Goal: Task Accomplishment & Management: Manage account settings

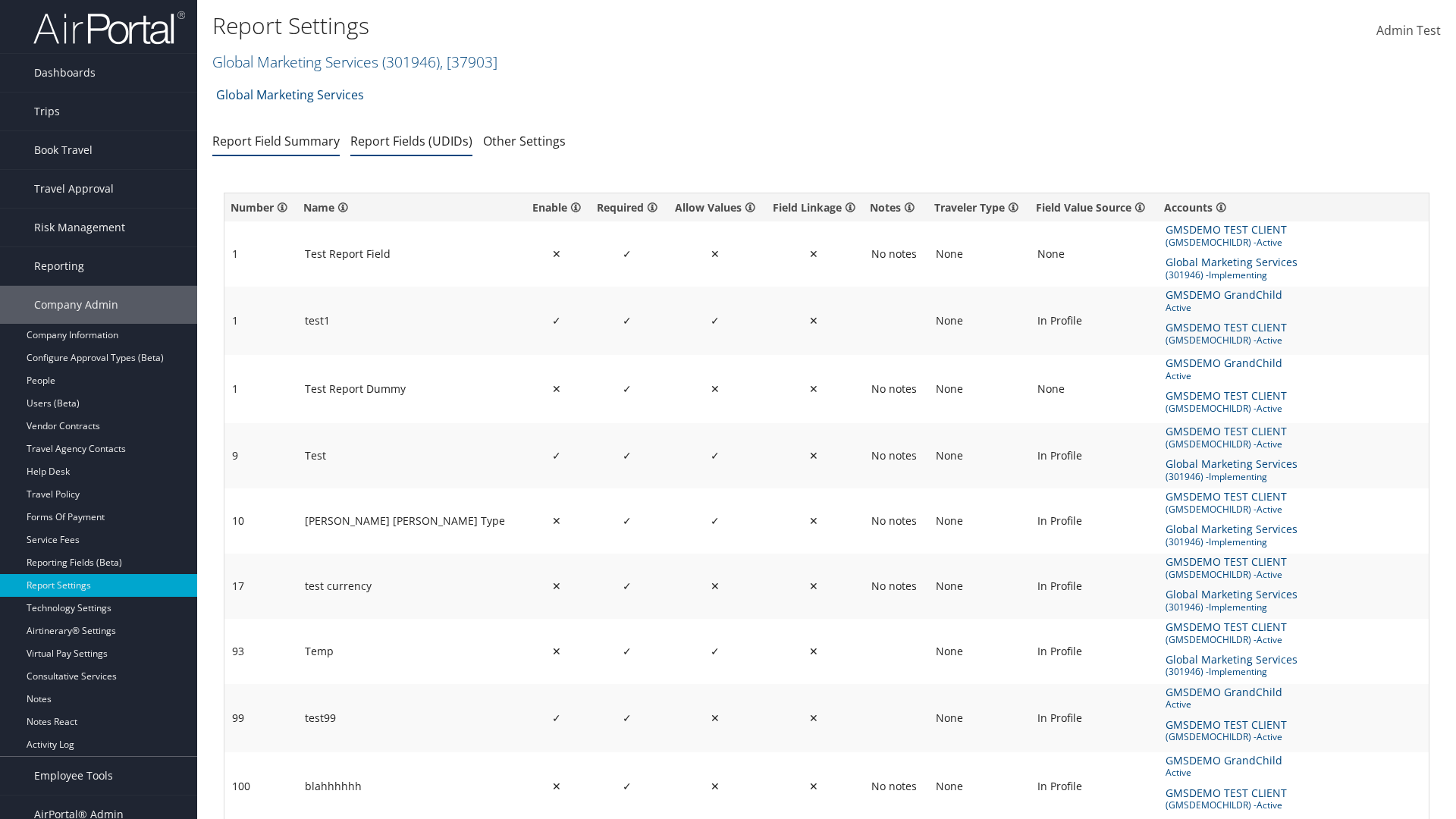
click at [411, 140] on link "Report Fields (UDIDs)" at bounding box center [411, 141] width 122 height 17
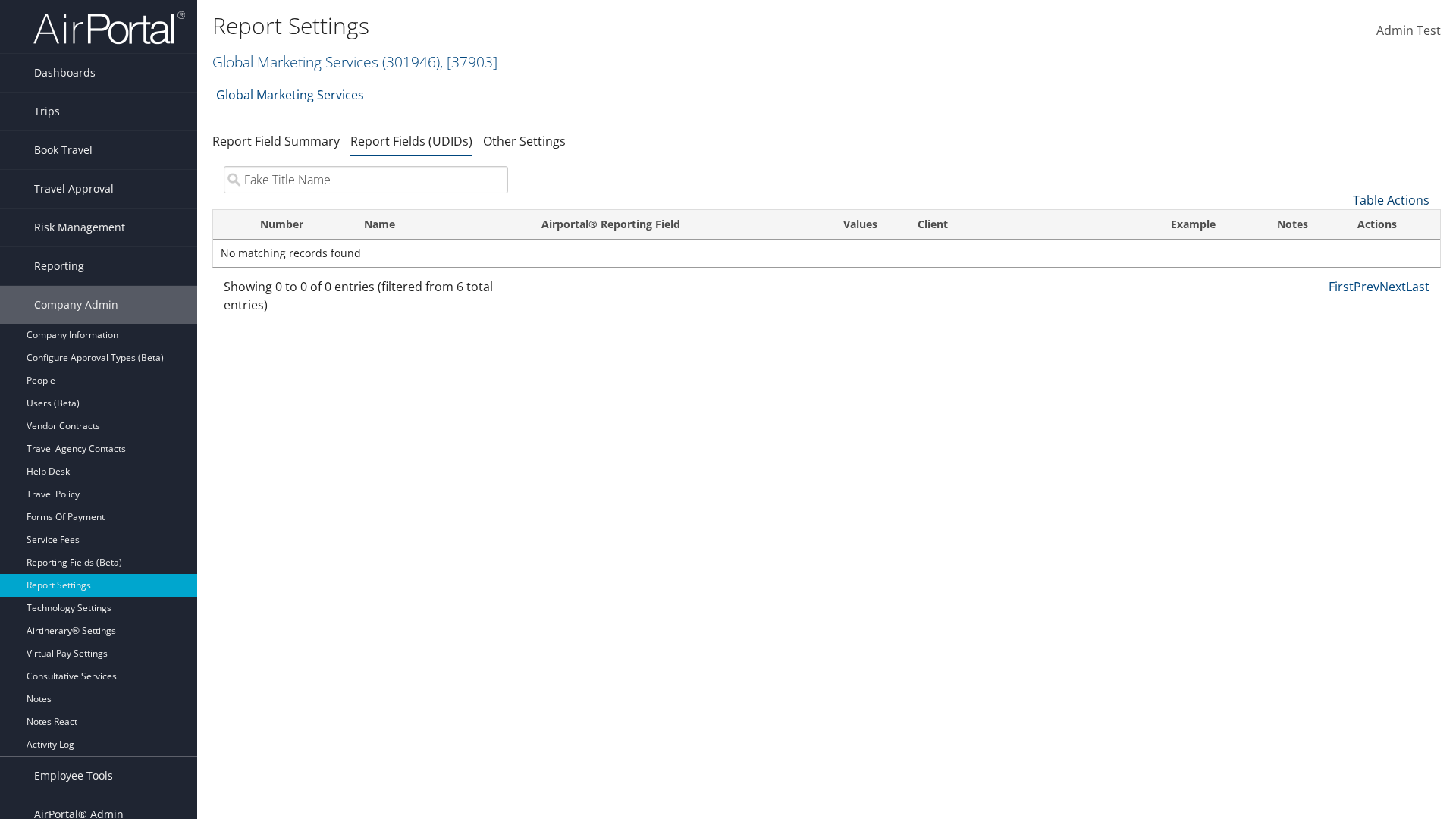
type input "Fake Title Name"
click at [1391, 201] on link "Table Actions" at bounding box center [1392, 201] width 76 height 17
click at [1340, 224] on link "New Record" at bounding box center [1340, 224] width 200 height 26
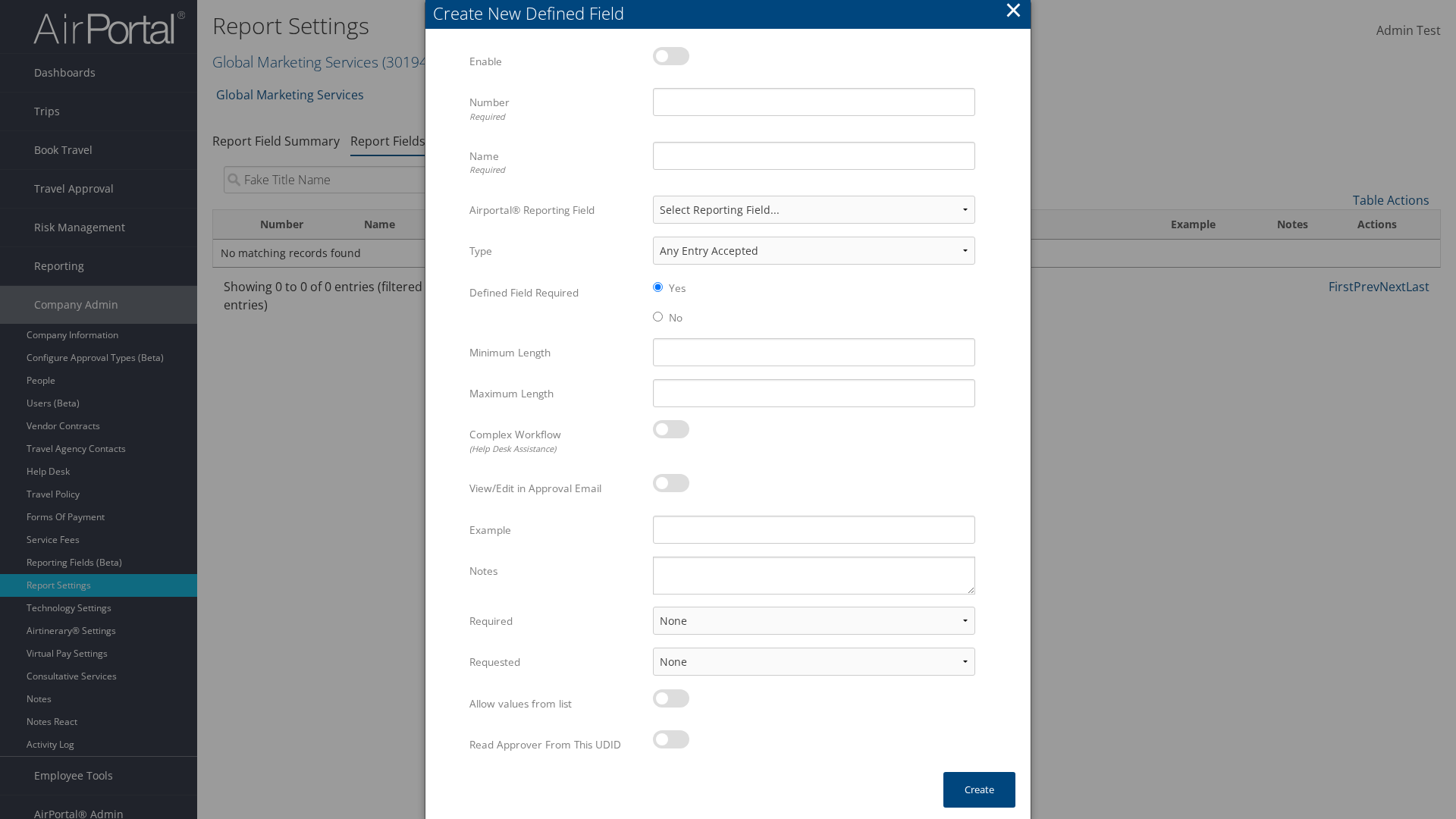
click at [672, 55] on label at bounding box center [671, 56] width 36 height 19
click at [671, 55] on input "checkbox" at bounding box center [665, 59] width 10 height 10
checkbox input "true"
click at [814, 156] on input "Name Required" at bounding box center [814, 156] width 323 height 28
type input "Fake Title Name"
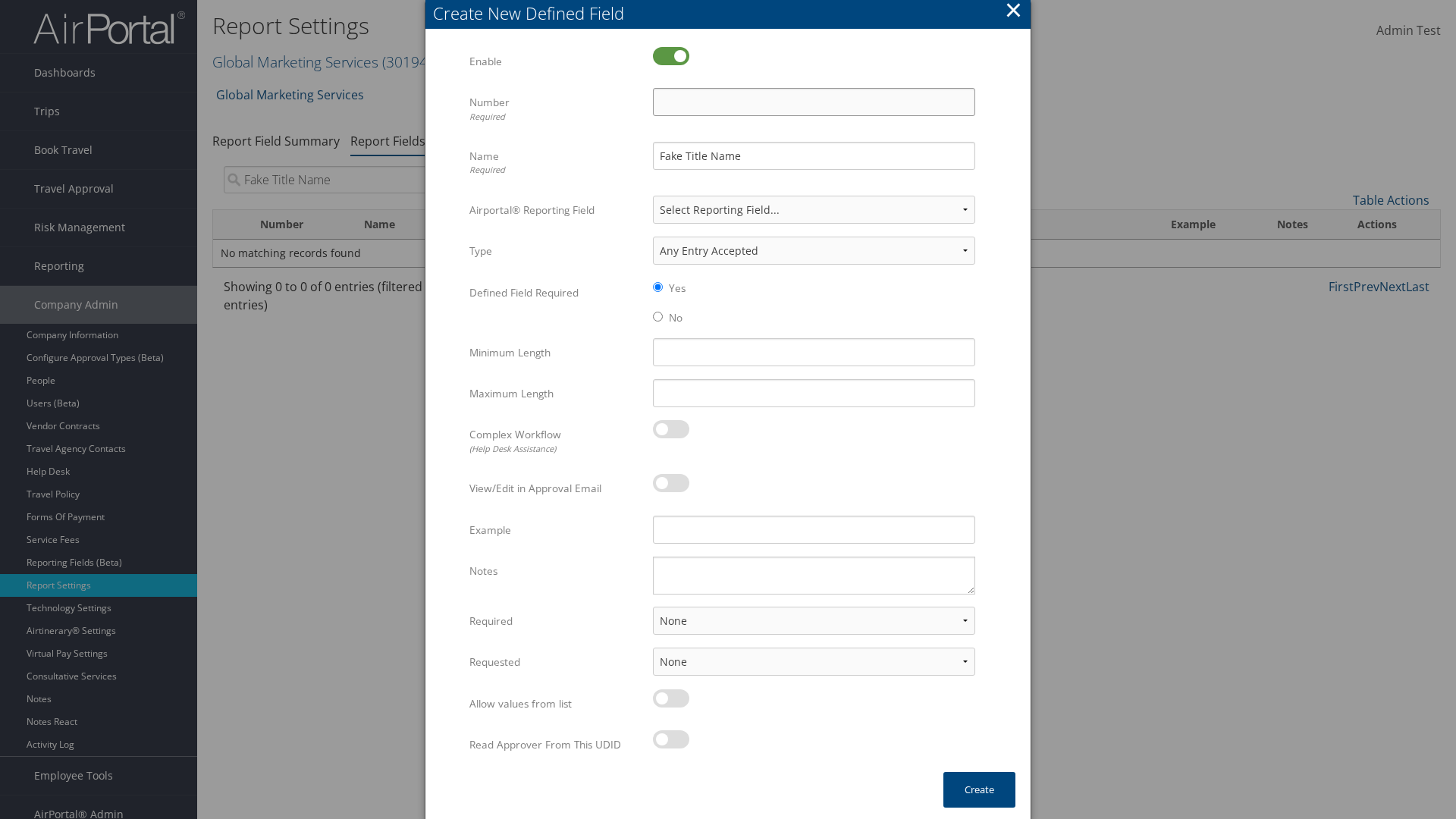
click at [814, 102] on input "Number Required" at bounding box center [814, 102] width 323 height 28
type input "333"
click at [979, 790] on button "Create" at bounding box center [979, 790] width 72 height 35
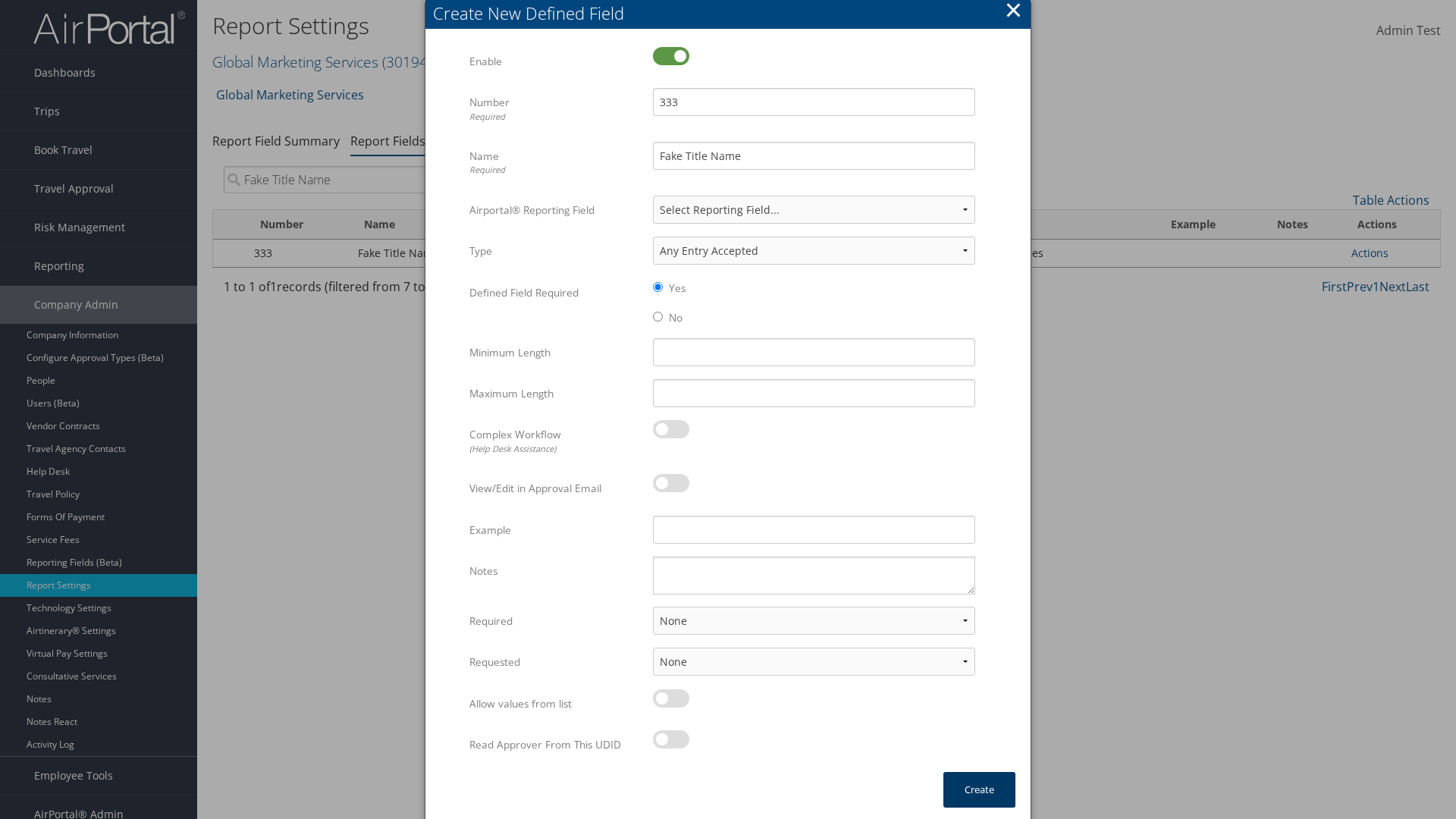
scroll to position [15, 0]
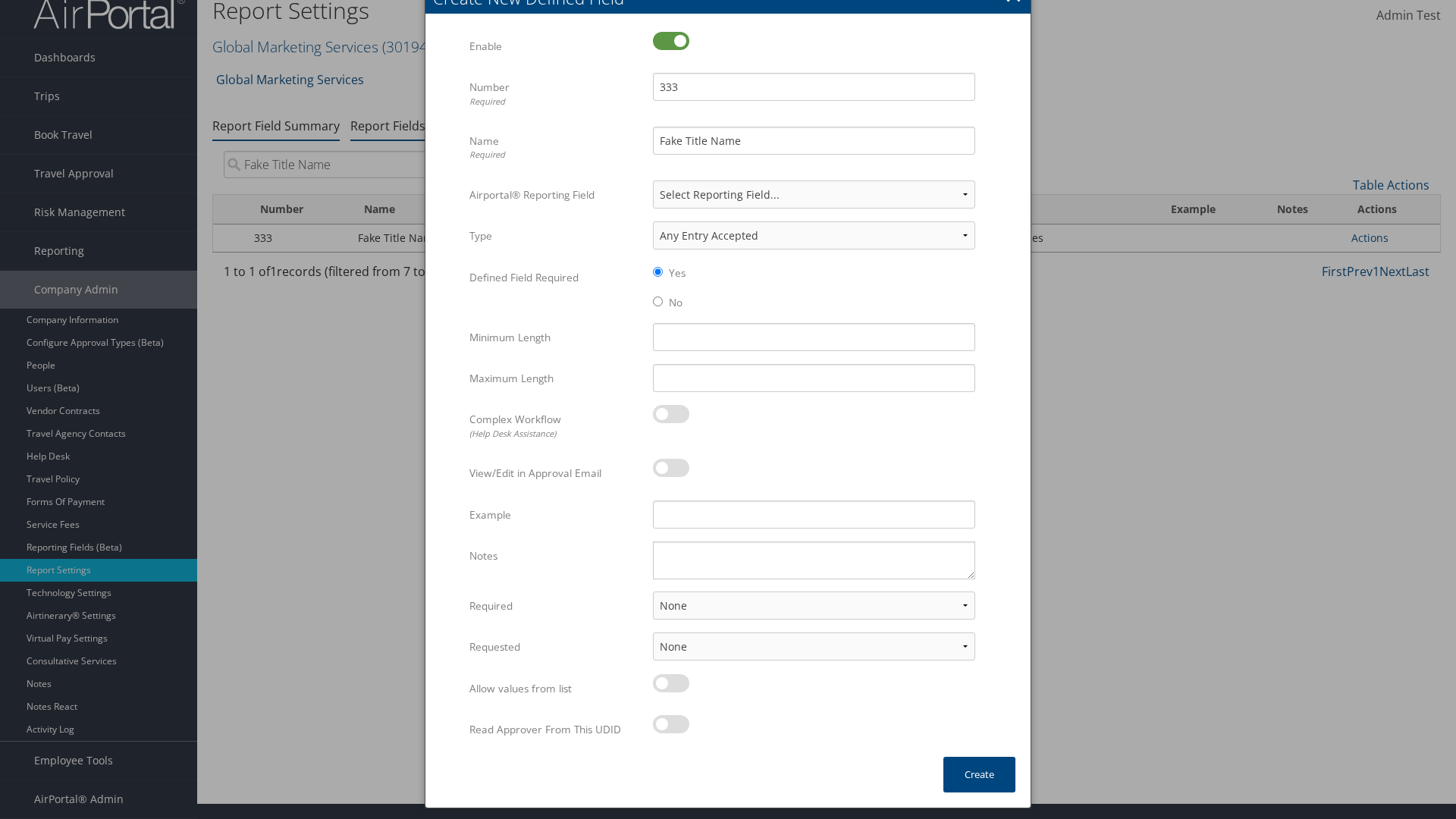
click at [276, 125] on link "Report Field Summary" at bounding box center [276, 126] width 128 height 17
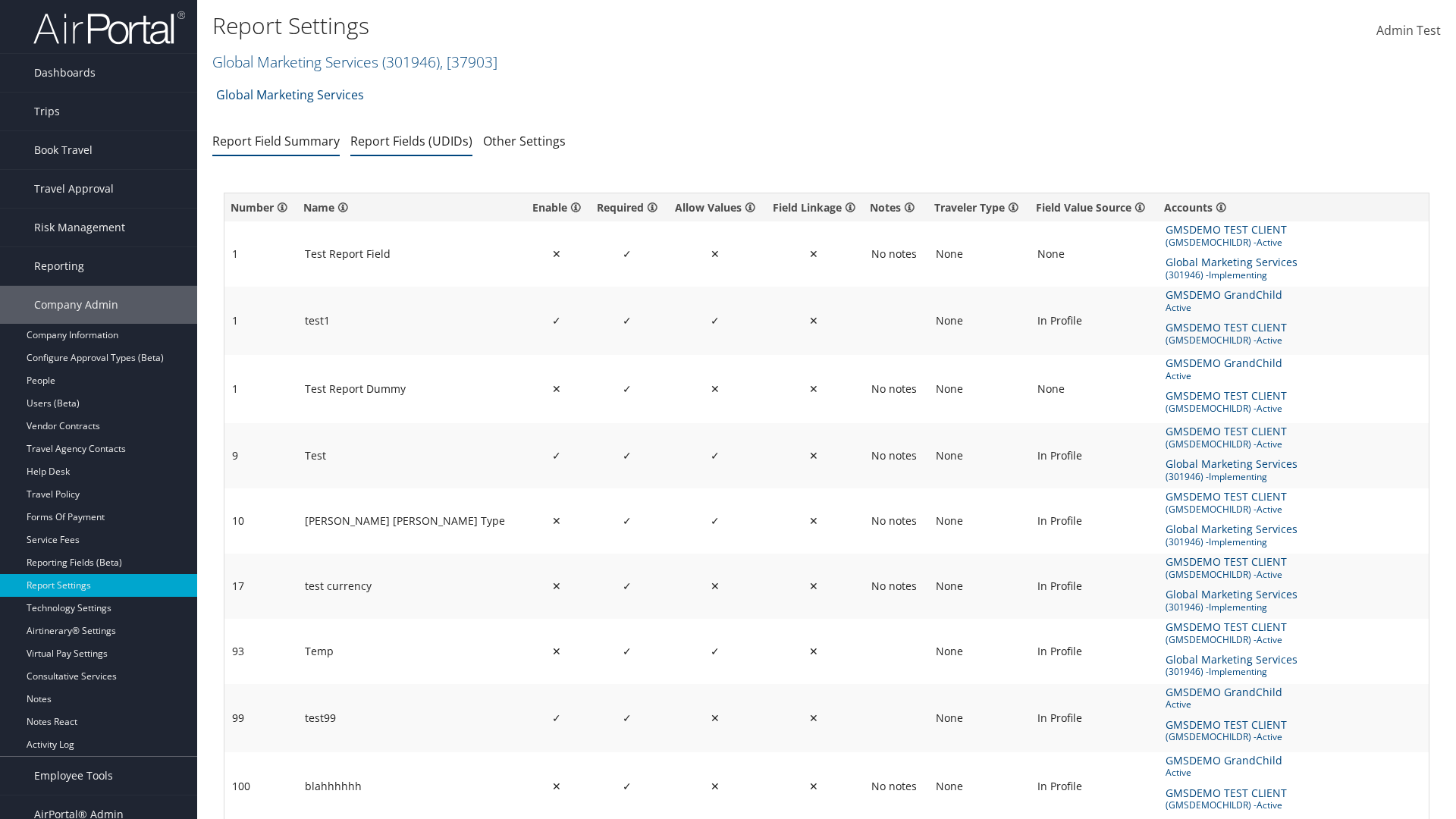
click at [411, 140] on link "Report Fields (UDIDs)" at bounding box center [411, 141] width 122 height 17
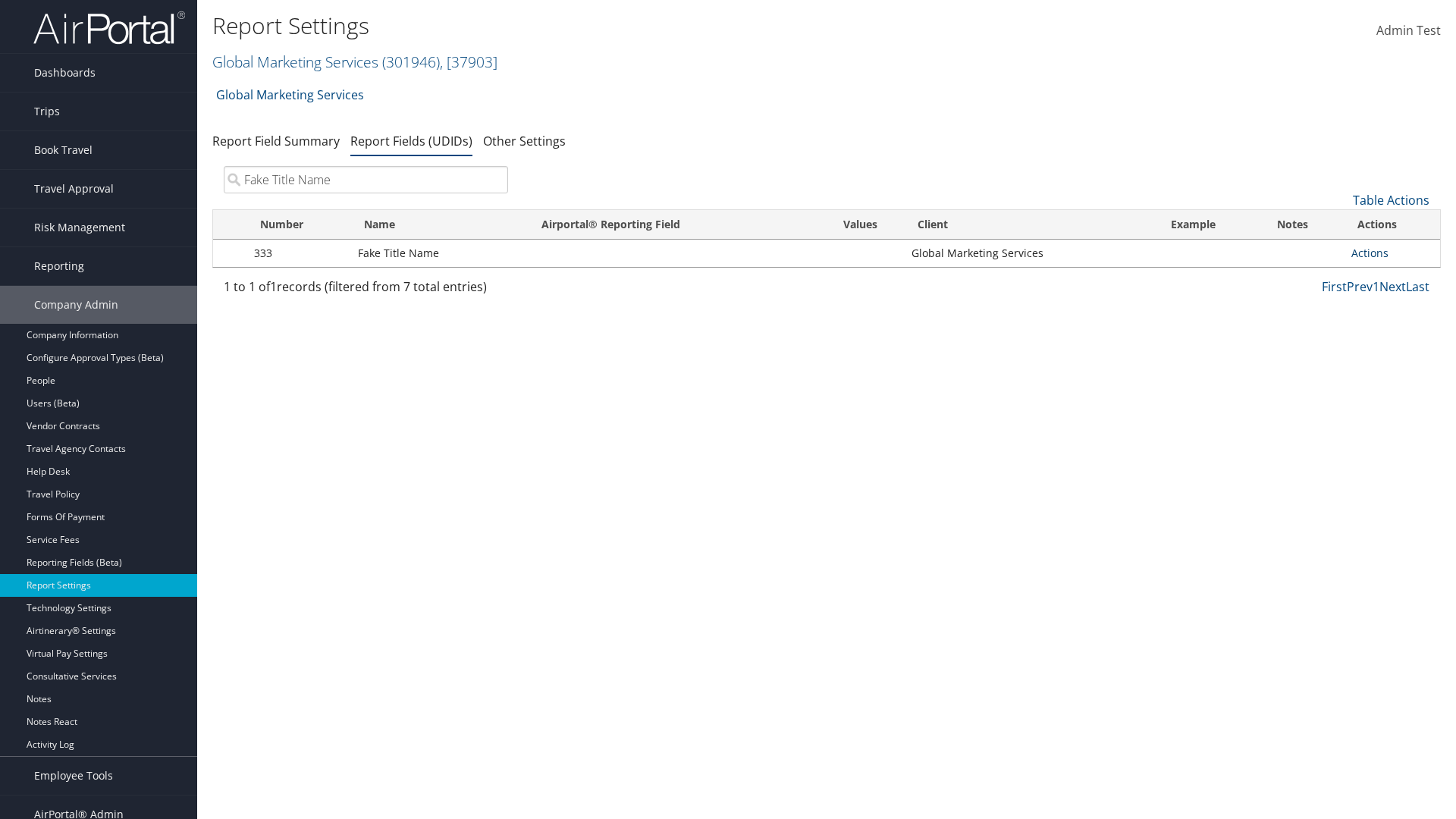
type input "Fake Title Name"
click at [1370, 253] on link "Actions" at bounding box center [1370, 252] width 37 height 14
click at [1310, 354] on link "Delete" at bounding box center [1310, 354] width 150 height 26
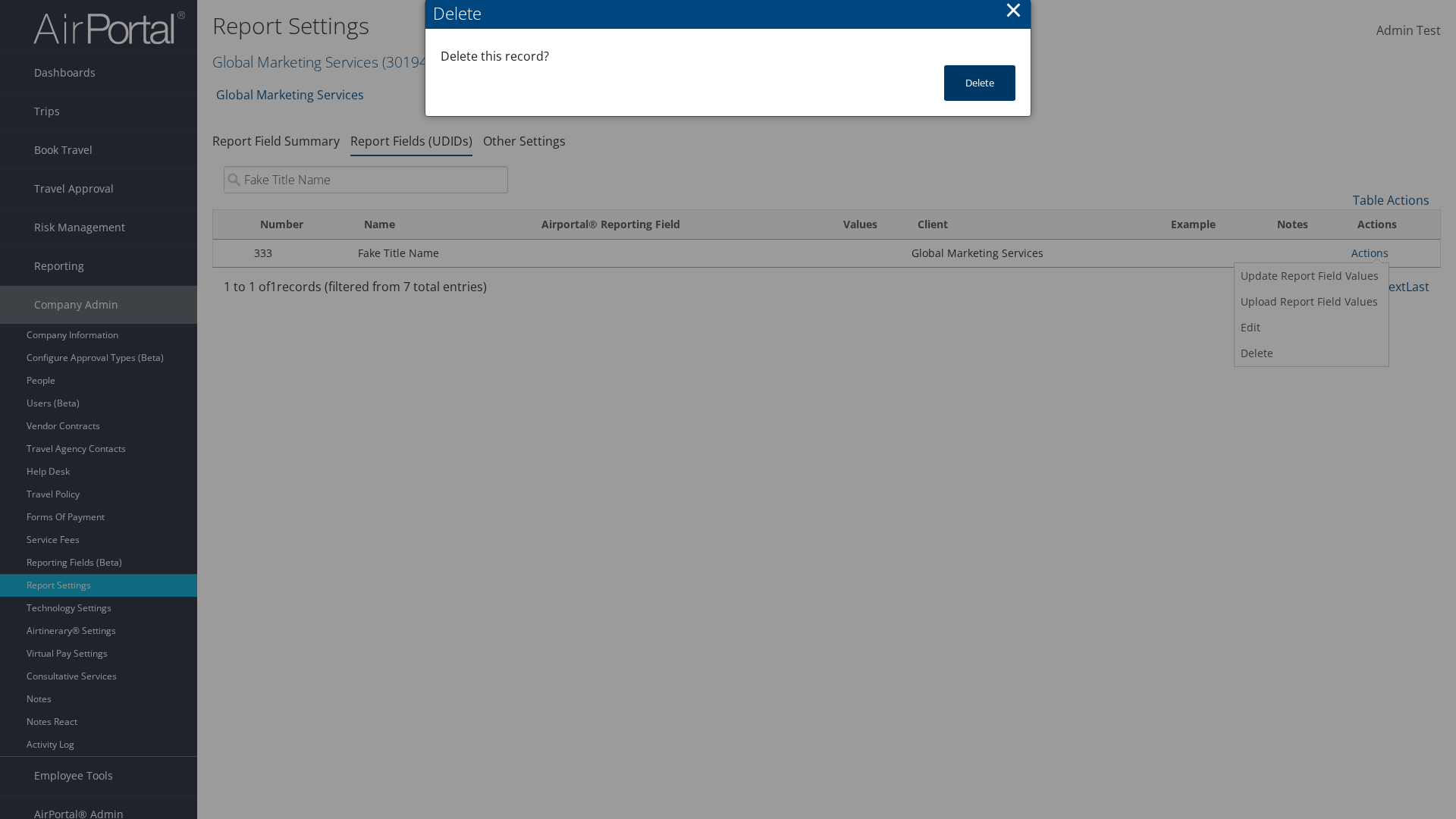
click at [980, 83] on button "Delete" at bounding box center [979, 83] width 71 height 35
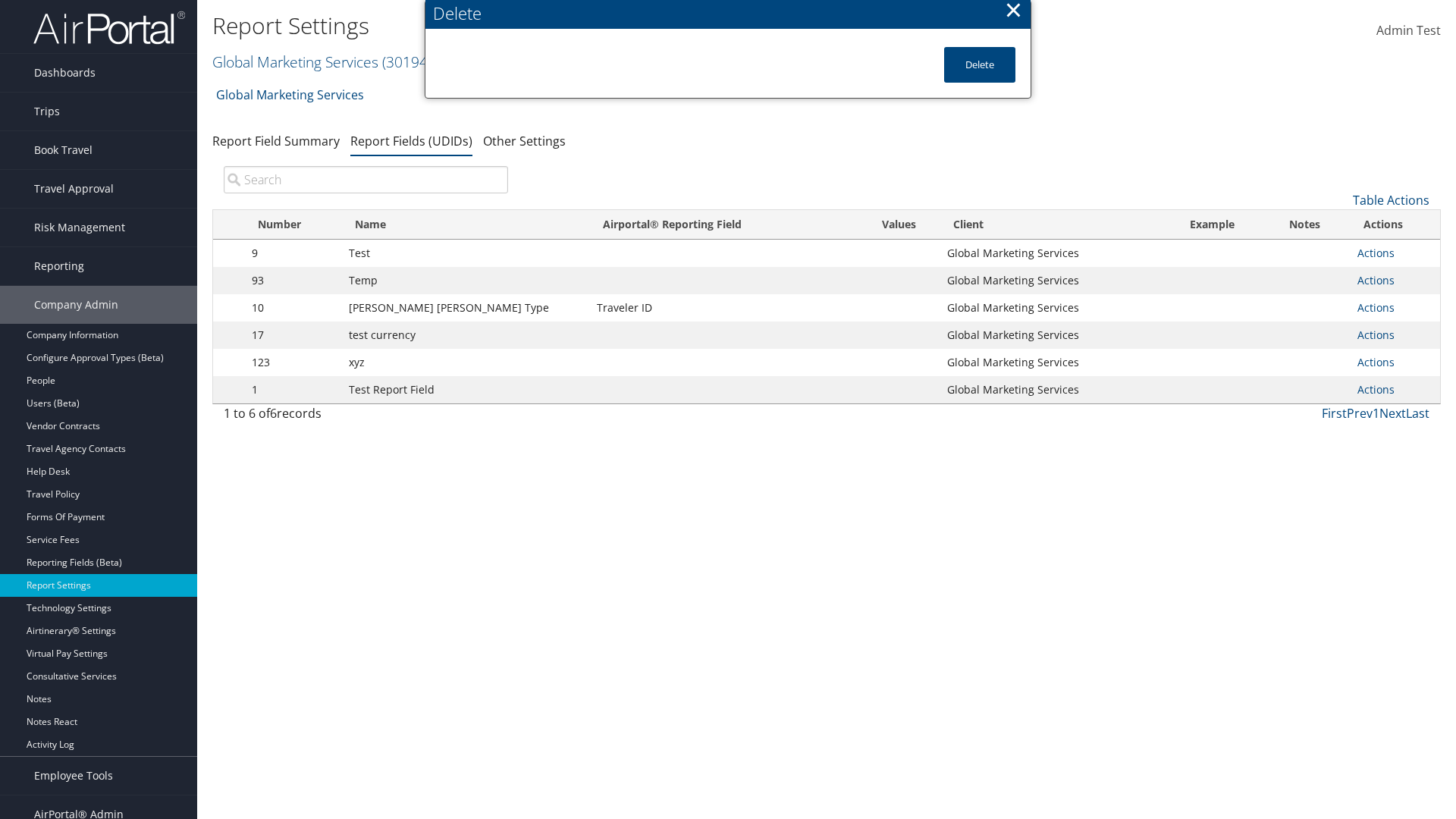
click at [366, 180] on input "search" at bounding box center [366, 179] width 284 height 27
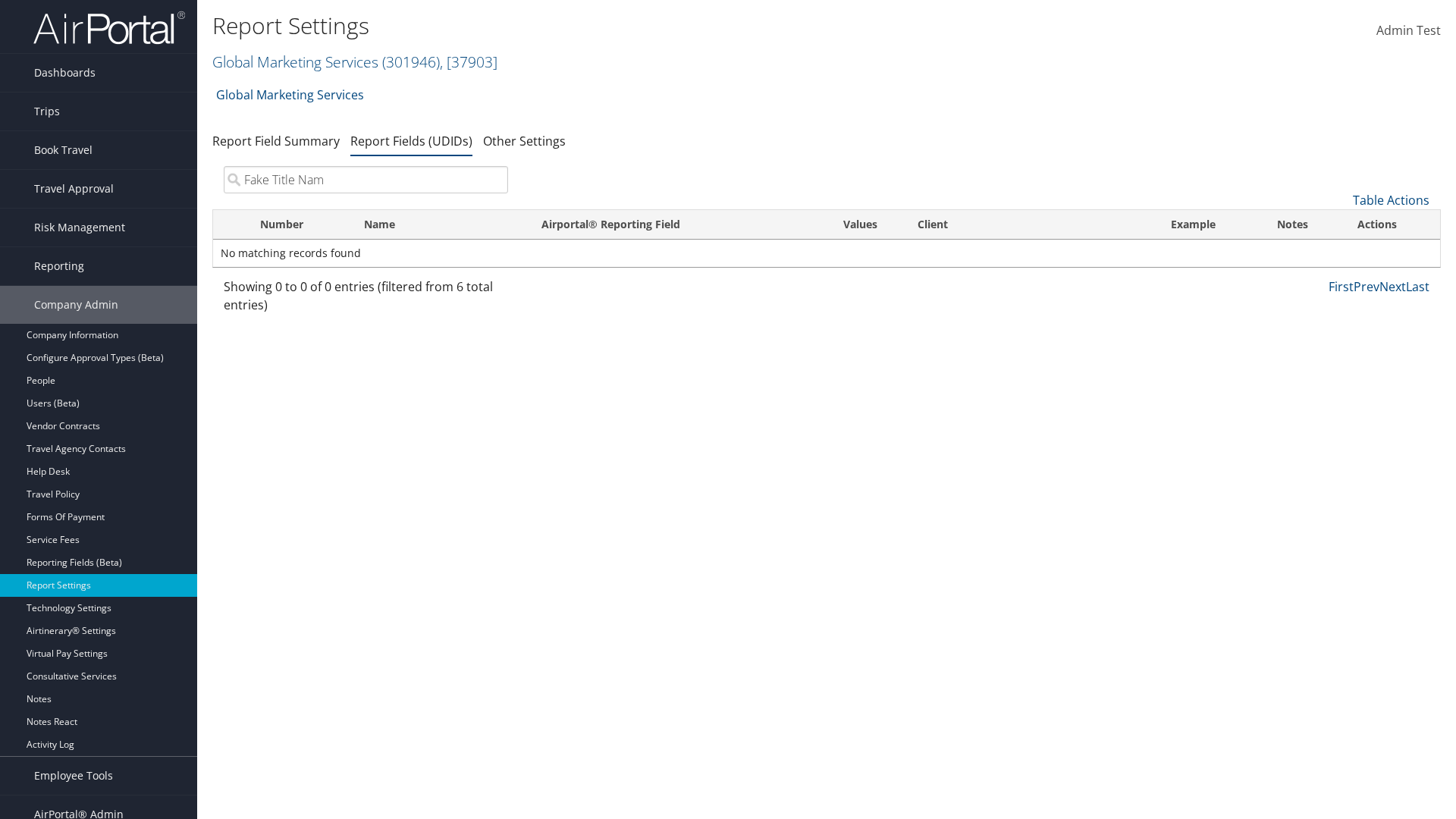
type input "Fake Title Name"
